Goal: Task Accomplishment & Management: Manage account settings

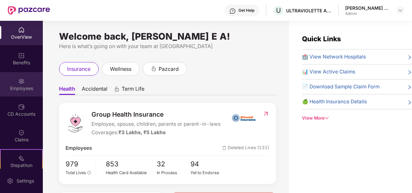
click at [19, 83] on img at bounding box center [21, 81] width 6 height 6
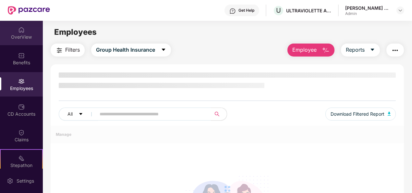
click at [25, 28] on div "OverView" at bounding box center [21, 33] width 43 height 24
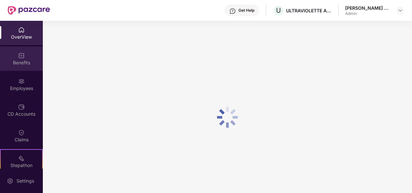
click at [15, 64] on div "Benefits" at bounding box center [21, 62] width 43 height 6
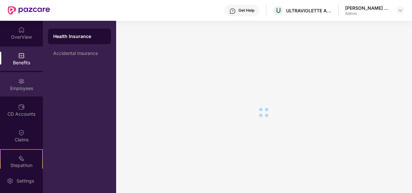
click at [18, 91] on div "Employees" at bounding box center [21, 88] width 43 height 6
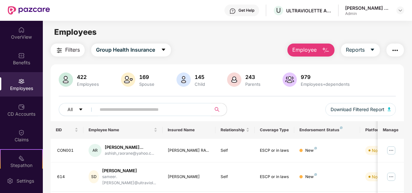
click at [308, 55] on button "Employee" at bounding box center [311, 49] width 47 height 13
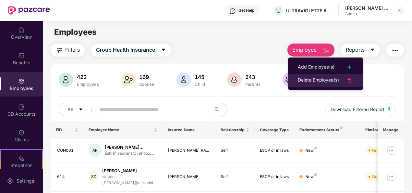
click at [330, 79] on div "Delete Employee(s)" at bounding box center [318, 80] width 41 height 8
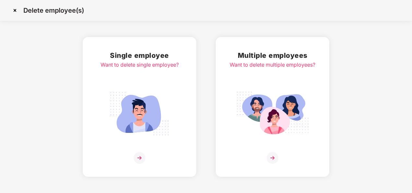
click at [273, 158] on img at bounding box center [273, 158] width 12 height 12
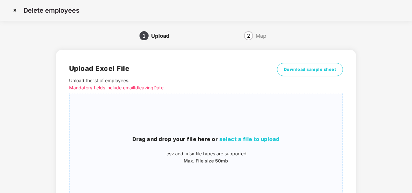
click at [240, 138] on span "select a file to upload" at bounding box center [249, 139] width 60 height 6
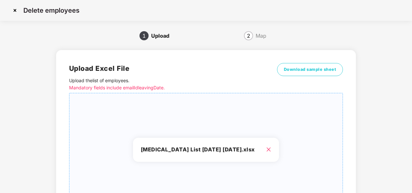
click at [191, 145] on div "[MEDICAL_DATA] List [DATE] [DATE].xlsx" at bounding box center [206, 150] width 146 height 24
click at [236, 149] on h3 "[MEDICAL_DATA] List [DATE] [DATE].xlsx" at bounding box center [206, 149] width 131 height 8
click at [192, 149] on h3 "[MEDICAL_DATA] List [DATE] [DATE].xlsx" at bounding box center [206, 149] width 131 height 8
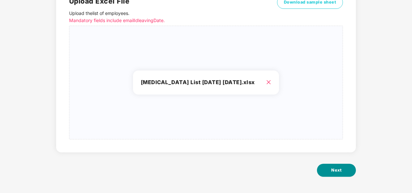
click at [338, 176] on button "Next" at bounding box center [336, 170] width 39 height 13
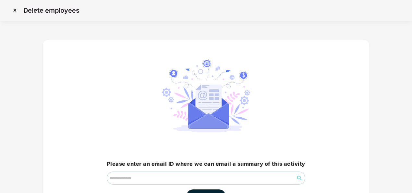
scroll to position [46, 0]
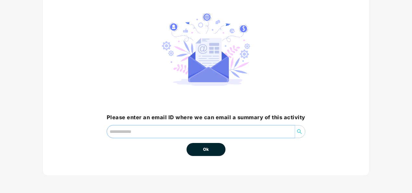
click at [128, 135] on input "email" at bounding box center [201, 131] width 188 height 12
type input "**********"
click at [206, 150] on span "Ok" at bounding box center [206, 149] width 6 height 6
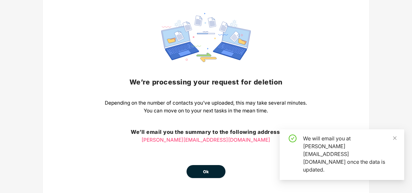
click at [215, 149] on div "We’re processing your request for [MEDICAL_DATA] Depending on the number of con…" at bounding box center [206, 95] width 202 height 165
click at [203, 168] on span "Ok" at bounding box center [206, 171] width 6 height 6
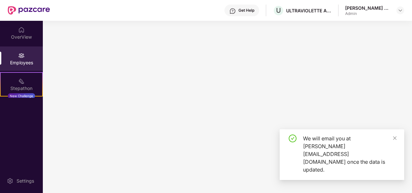
scroll to position [0, 0]
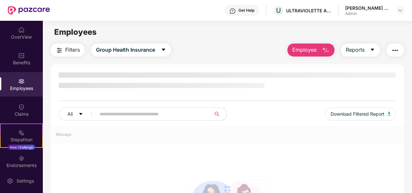
click at [27, 56] on div "Benefits" at bounding box center [21, 58] width 43 height 24
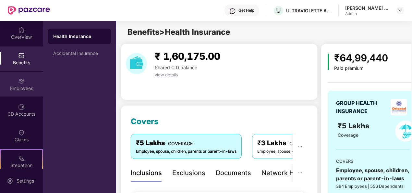
click at [21, 91] on div "Employees" at bounding box center [21, 88] width 43 height 6
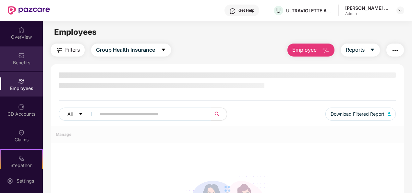
click at [18, 68] on div "Benefits" at bounding box center [21, 58] width 43 height 24
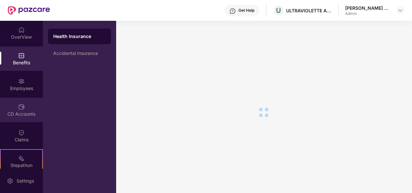
click at [25, 105] on div "CD Accounts" at bounding box center [21, 110] width 43 height 24
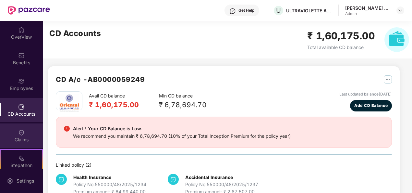
click at [23, 137] on div "Claims" at bounding box center [21, 139] width 43 height 6
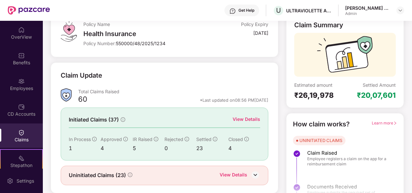
scroll to position [61, 0]
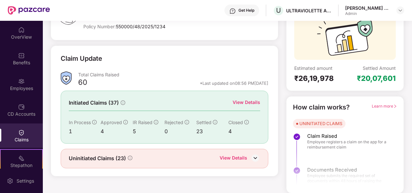
click at [251, 101] on div "View Details" at bounding box center [247, 102] width 28 height 7
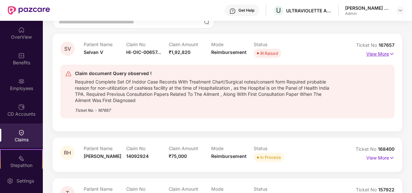
click at [381, 56] on p "View More" at bounding box center [380, 53] width 28 height 9
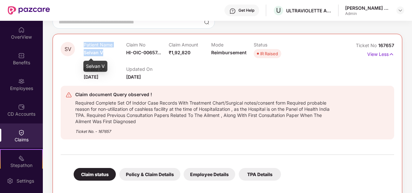
drag, startPoint x: 107, startPoint y: 55, endPoint x: 80, endPoint y: 54, distance: 27.6
click at [80, 54] on div "SV Patient Name [PERSON_NAME] V Claim No HI-OIC-00657... Claim Amount ₹1,92,820…" at bounding box center [200, 61] width 278 height 39
drag, startPoint x: 80, startPoint y: 54, endPoint x: 108, endPoint y: 62, distance: 29.6
click at [108, 62] on div "Raised On [DATE] Updated On [DATE]" at bounding box center [211, 70] width 255 height 21
drag, startPoint x: 103, startPoint y: 54, endPoint x: 84, endPoint y: 54, distance: 18.8
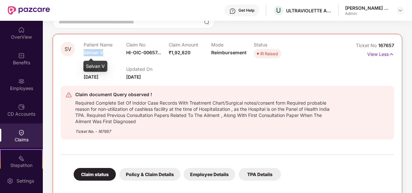
click at [84, 54] on span "Selvan V" at bounding box center [93, 53] width 19 height 6
copy span "Selvan V"
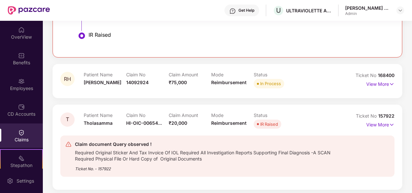
scroll to position [360, 0]
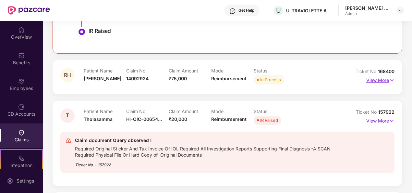
click at [382, 79] on p "View More" at bounding box center [380, 79] width 28 height 9
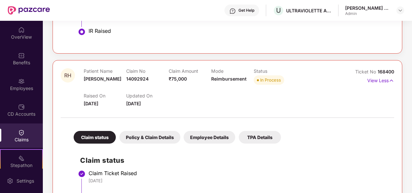
drag, startPoint x: 411, startPoint y: 99, endPoint x: 414, endPoint y: 81, distance: 18.4
click at [412, 81] on html "Get Help U ULTRAVIOLETTE AUTOMOTIVE PRIVATE LIMITED [PERSON_NAME] E A Admin Ove…" at bounding box center [206, 96] width 412 height 193
click at [366, 115] on div at bounding box center [228, 114] width 334 height 14
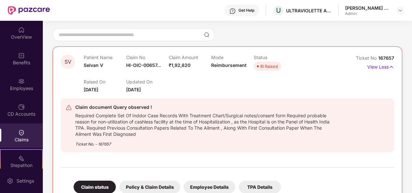
scroll to position [0, 0]
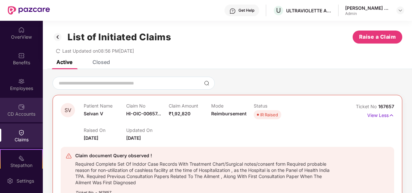
click at [1, 113] on div "CD Accounts" at bounding box center [21, 114] width 43 height 6
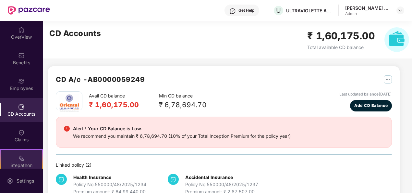
click at [31, 167] on div "Stepathon" at bounding box center [22, 165] width 42 height 6
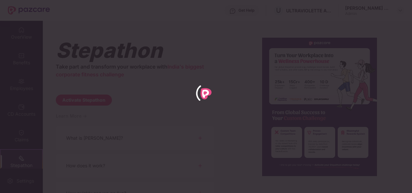
click at [12, 34] on div at bounding box center [206, 96] width 412 height 193
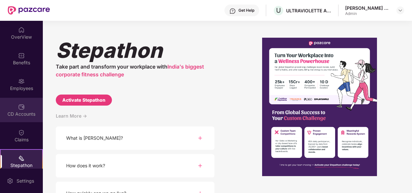
click at [18, 103] on div at bounding box center [21, 106] width 6 height 6
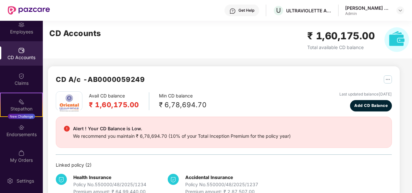
scroll to position [57, 0]
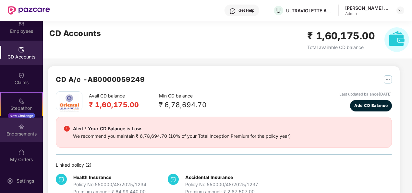
click at [23, 123] on div at bounding box center [21, 126] width 6 height 6
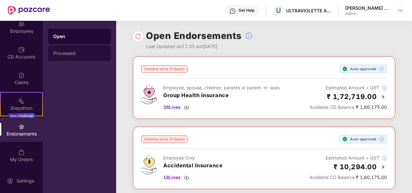
click at [78, 55] on div "Processed" at bounding box center [79, 53] width 53 height 5
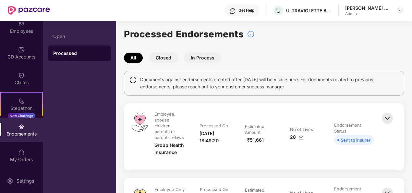
scroll to position [0, 0]
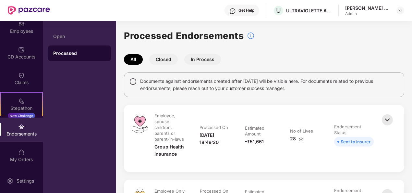
click at [167, 58] on button "Closed" at bounding box center [163, 59] width 29 height 10
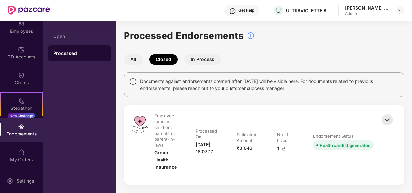
click at [129, 60] on button "All" at bounding box center [133, 59] width 19 height 10
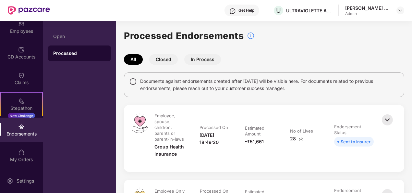
click at [212, 56] on button "In Process" at bounding box center [202, 59] width 37 height 10
click at [132, 61] on button "All" at bounding box center [133, 59] width 19 height 10
click at [67, 38] on div "Open" at bounding box center [79, 36] width 53 height 5
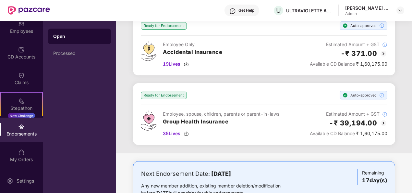
scroll to position [344, 0]
